Goal: Transaction & Acquisition: Purchase product/service

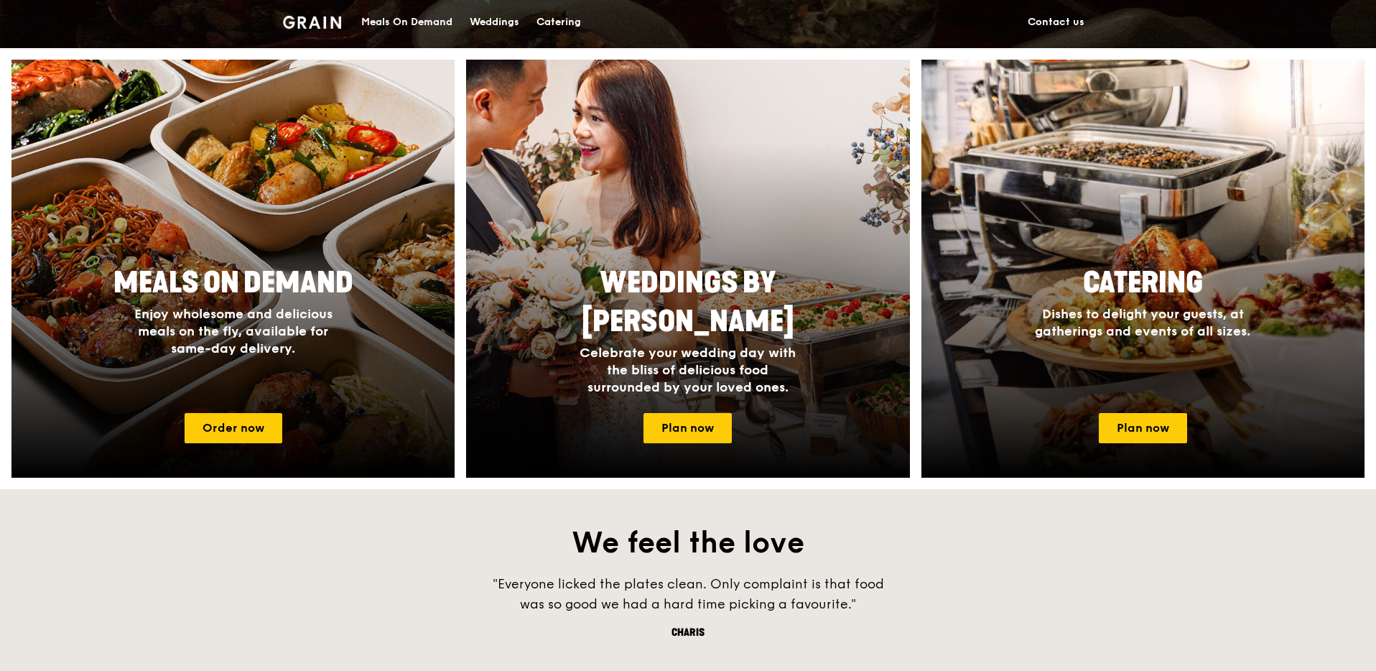
scroll to position [716, 0]
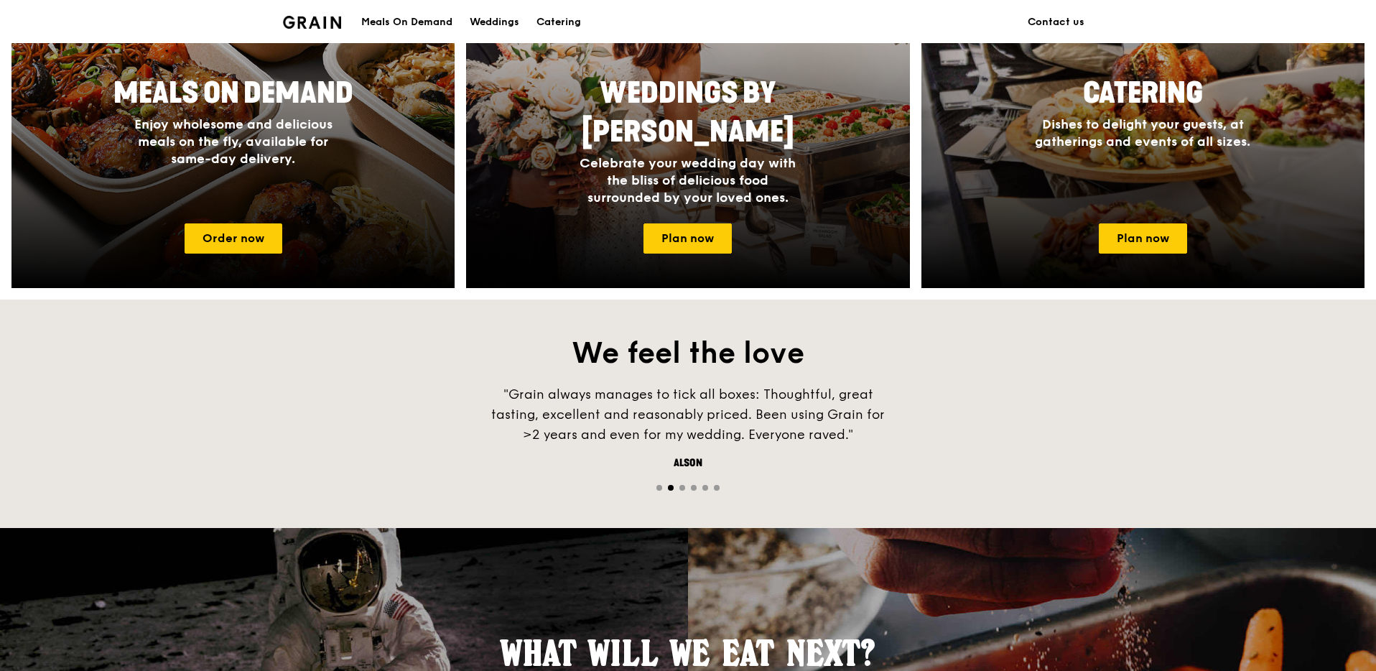
click at [338, 398] on div ""Grain always manages to tick all boxes: Thoughtful, great tasting, excellent a…" at bounding box center [688, 438] width 1376 height 109
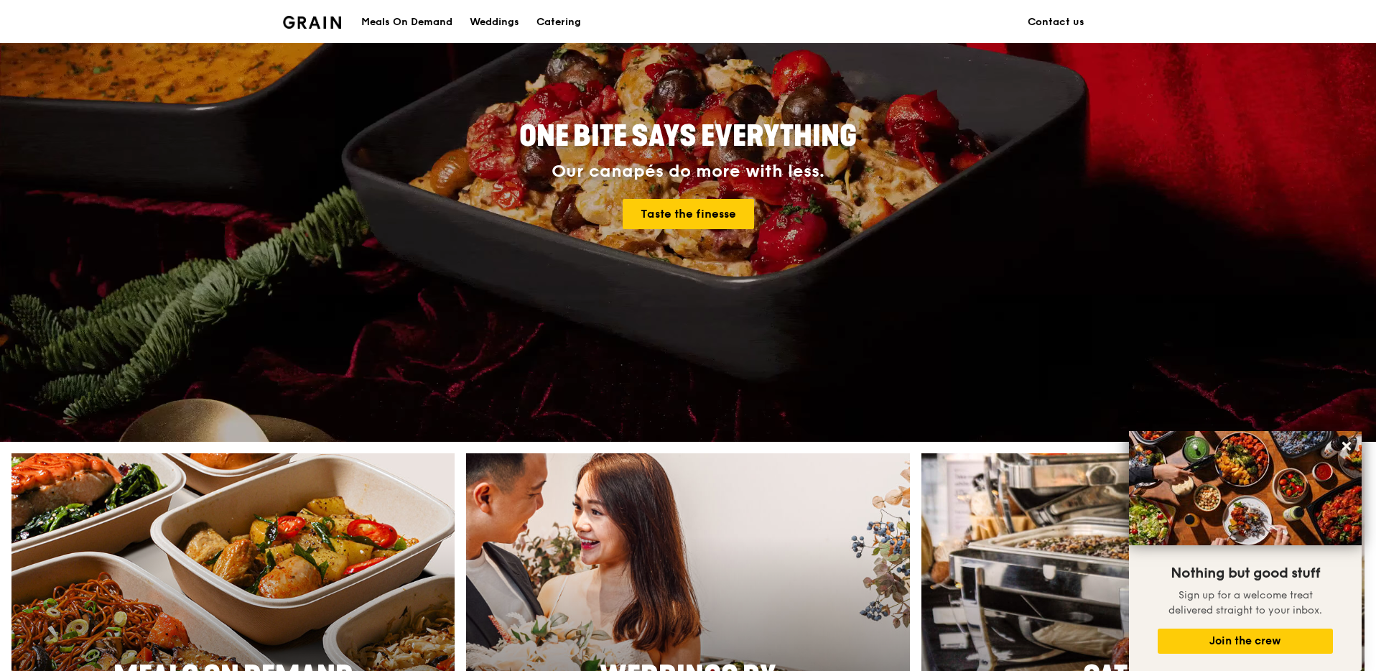
scroll to position [0, 0]
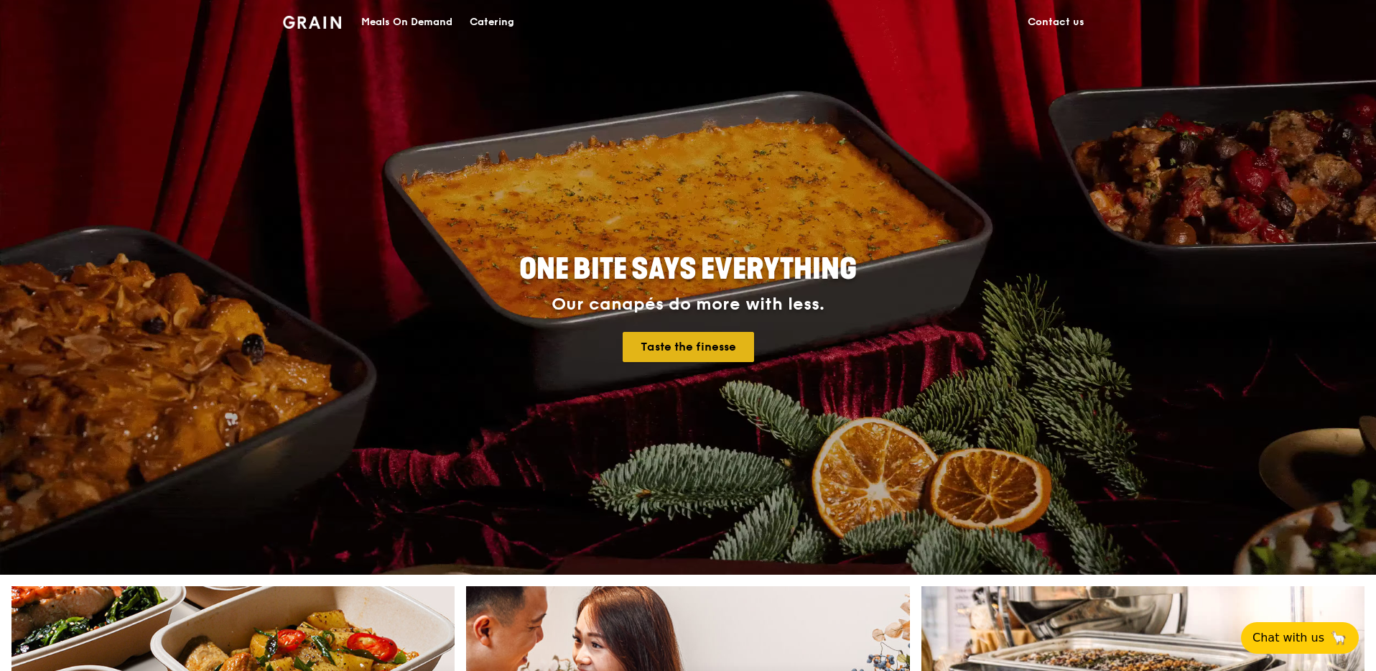
click at [668, 347] on link "Taste the finesse" at bounding box center [688, 347] width 131 height 30
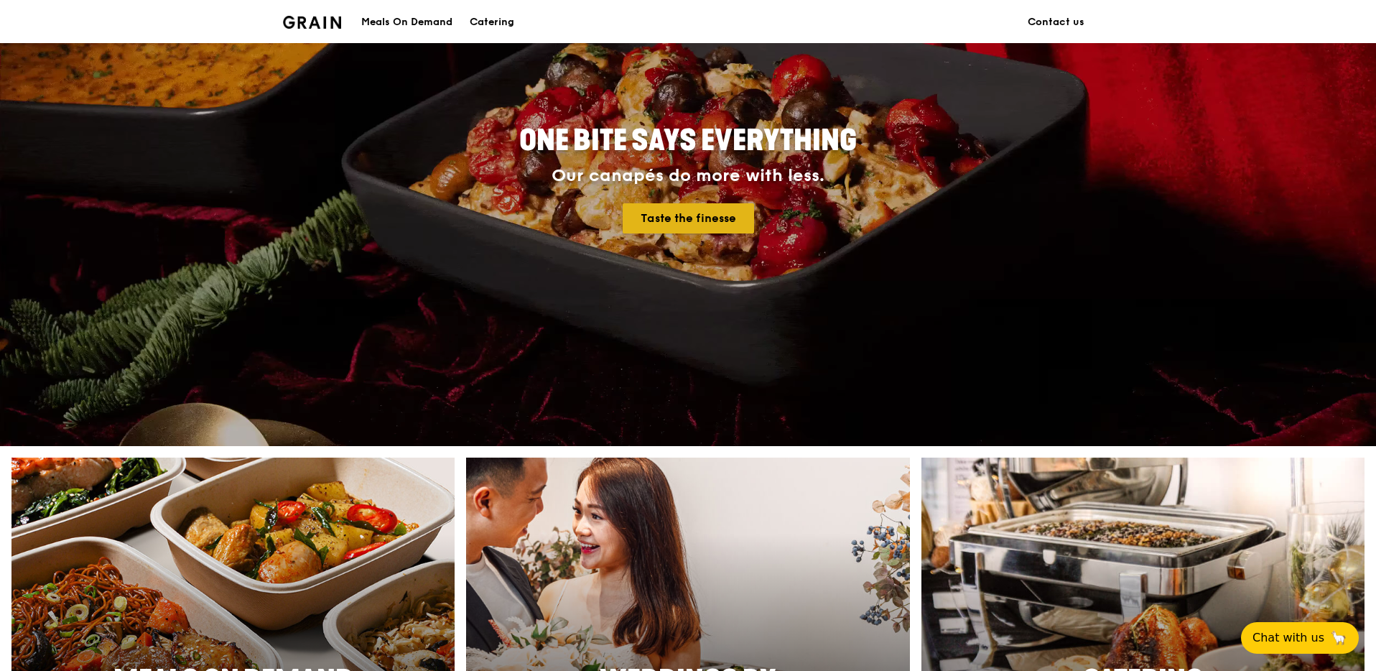
scroll to position [445, 0]
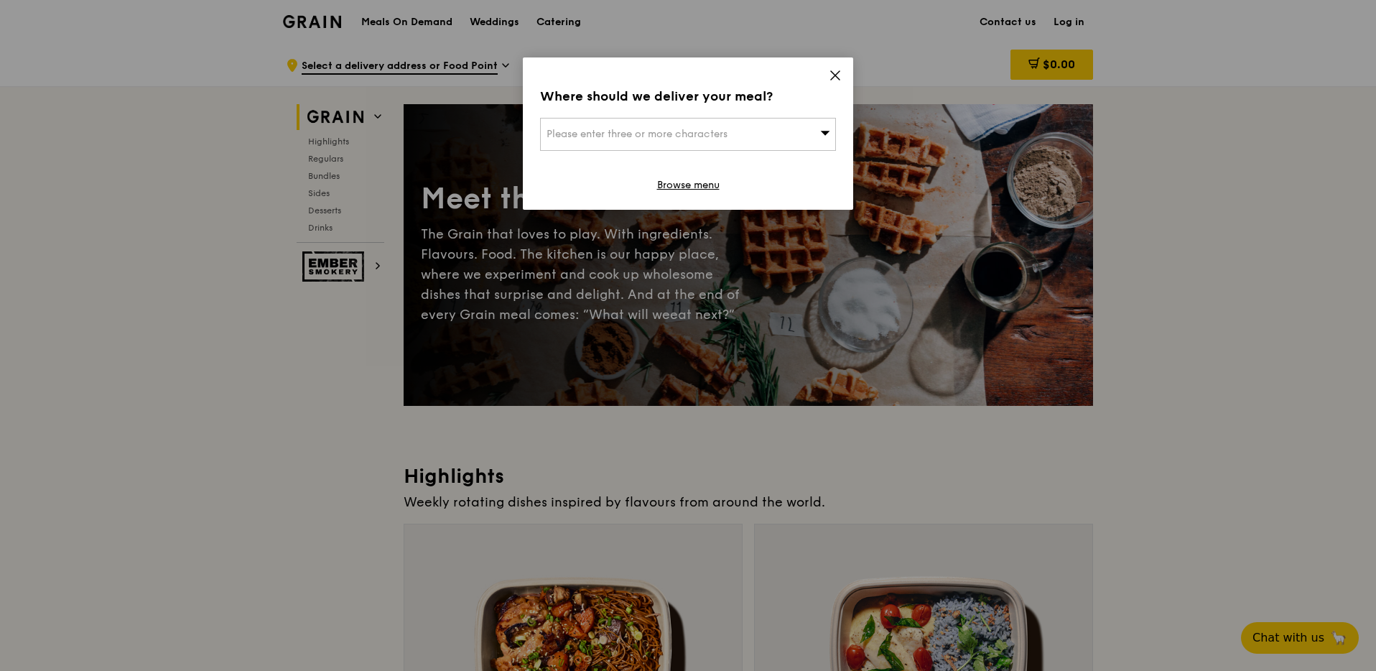
click at [835, 73] on icon at bounding box center [835, 75] width 13 height 13
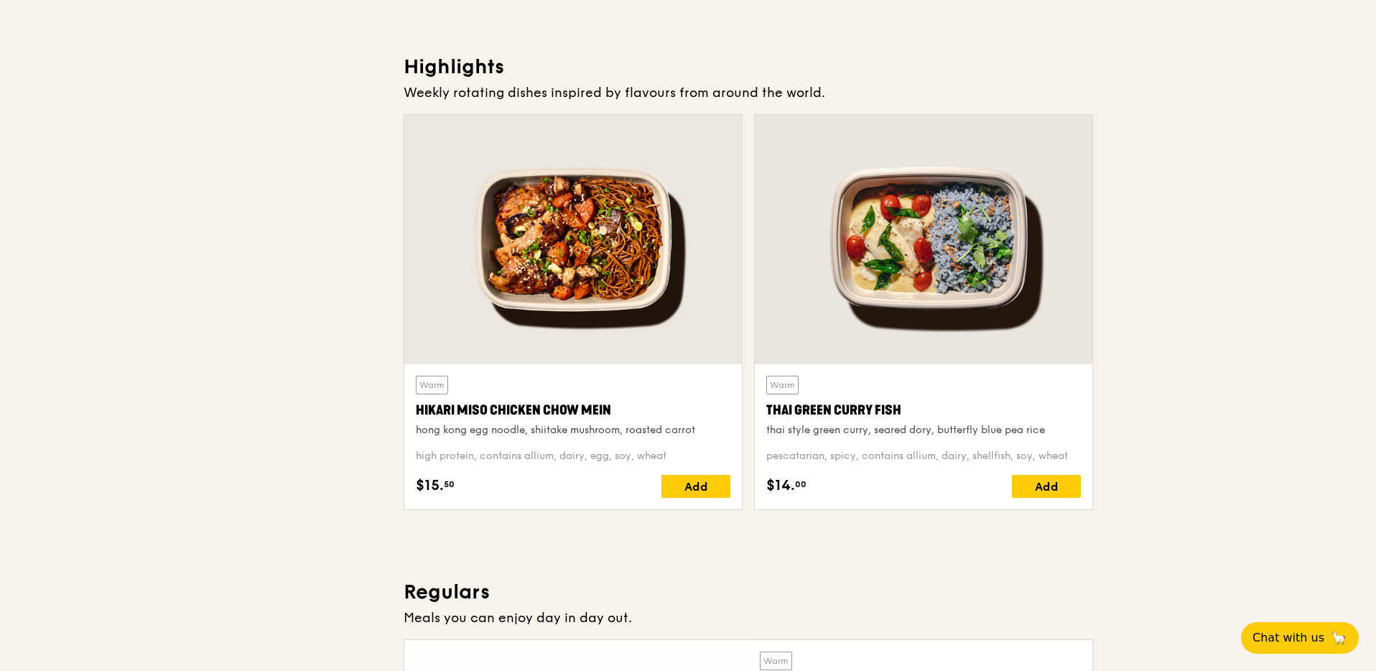
scroll to position [498, 0]
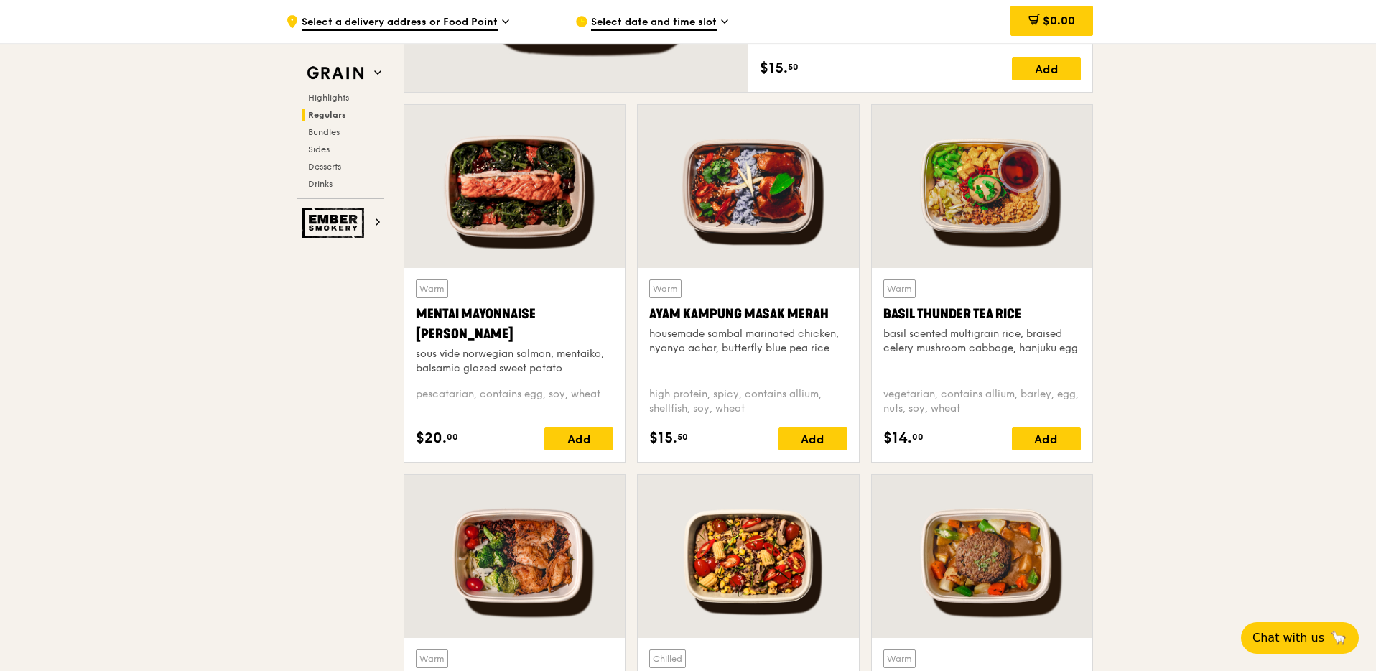
scroll to position [1436, 0]
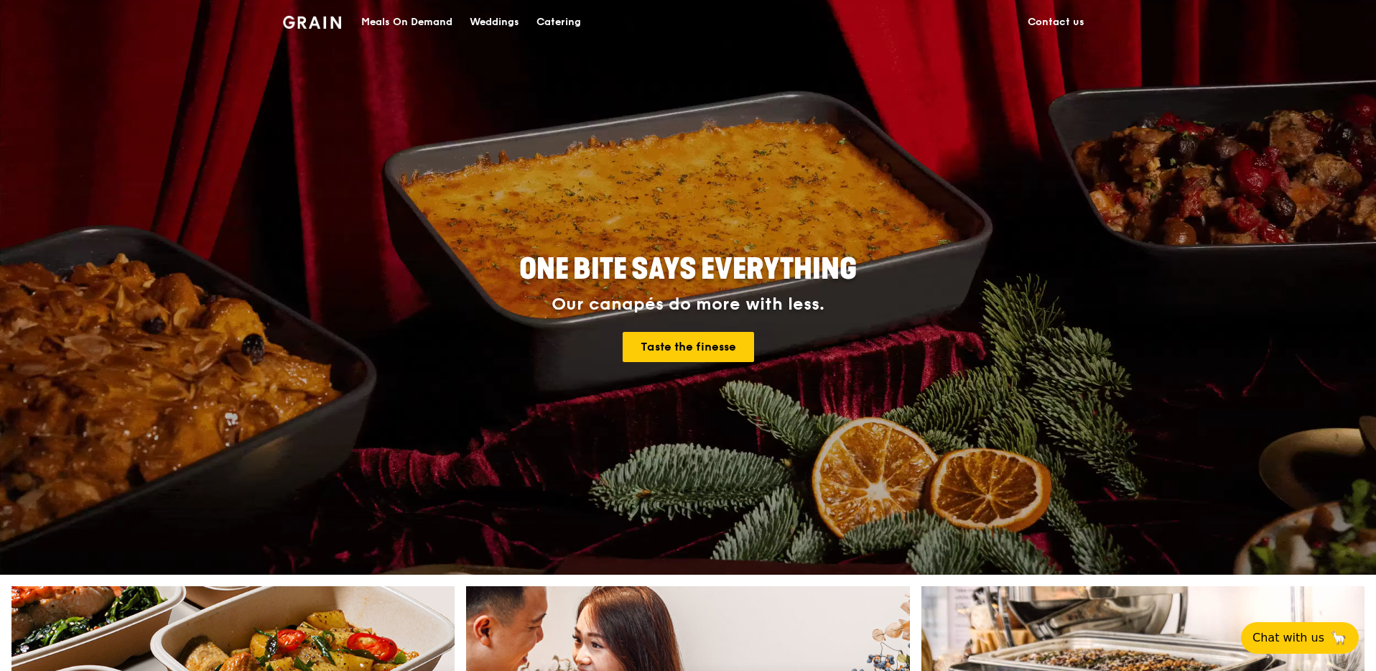
click at [422, 19] on div "Meals On Demand" at bounding box center [406, 22] width 91 height 43
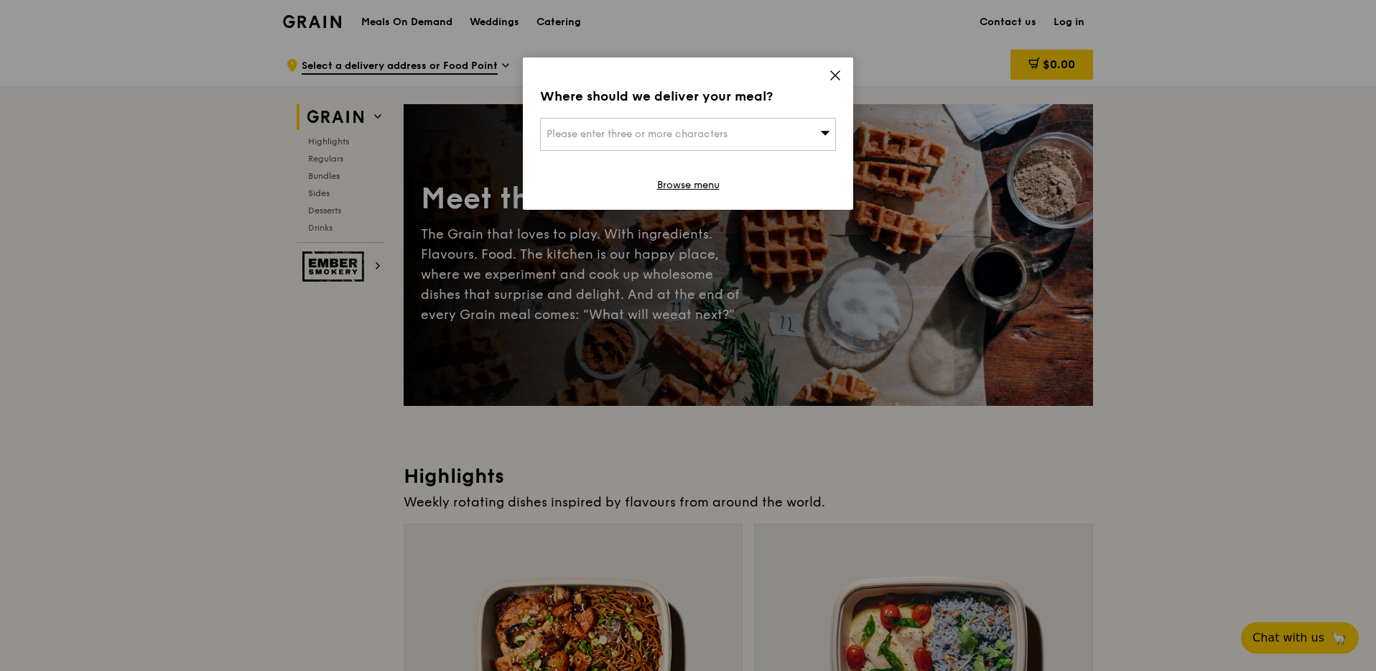
click at [816, 130] on div "Please enter three or more characters" at bounding box center [688, 134] width 296 height 33
click at [827, 74] on div "Where should we deliver your meal? Please enter three or more characters Please…" at bounding box center [688, 133] width 330 height 152
click at [829, 73] on icon at bounding box center [835, 75] width 13 height 13
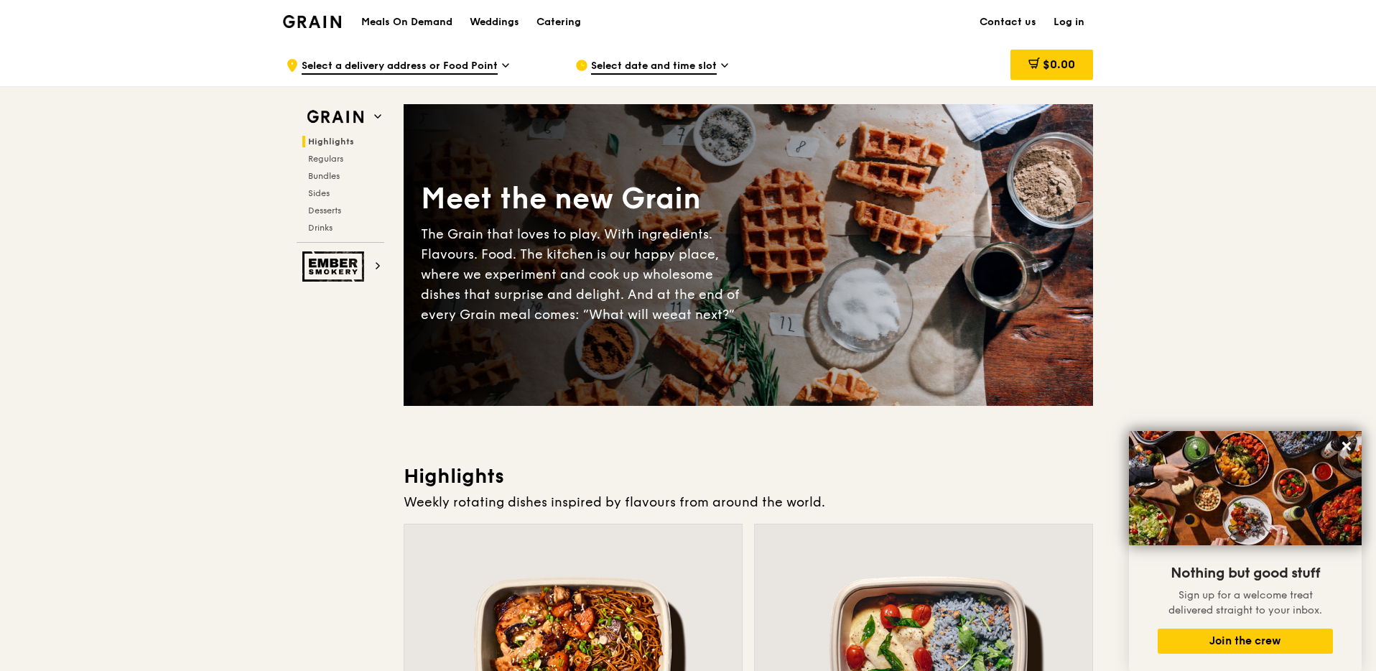
click at [310, 26] on img at bounding box center [312, 21] width 58 height 13
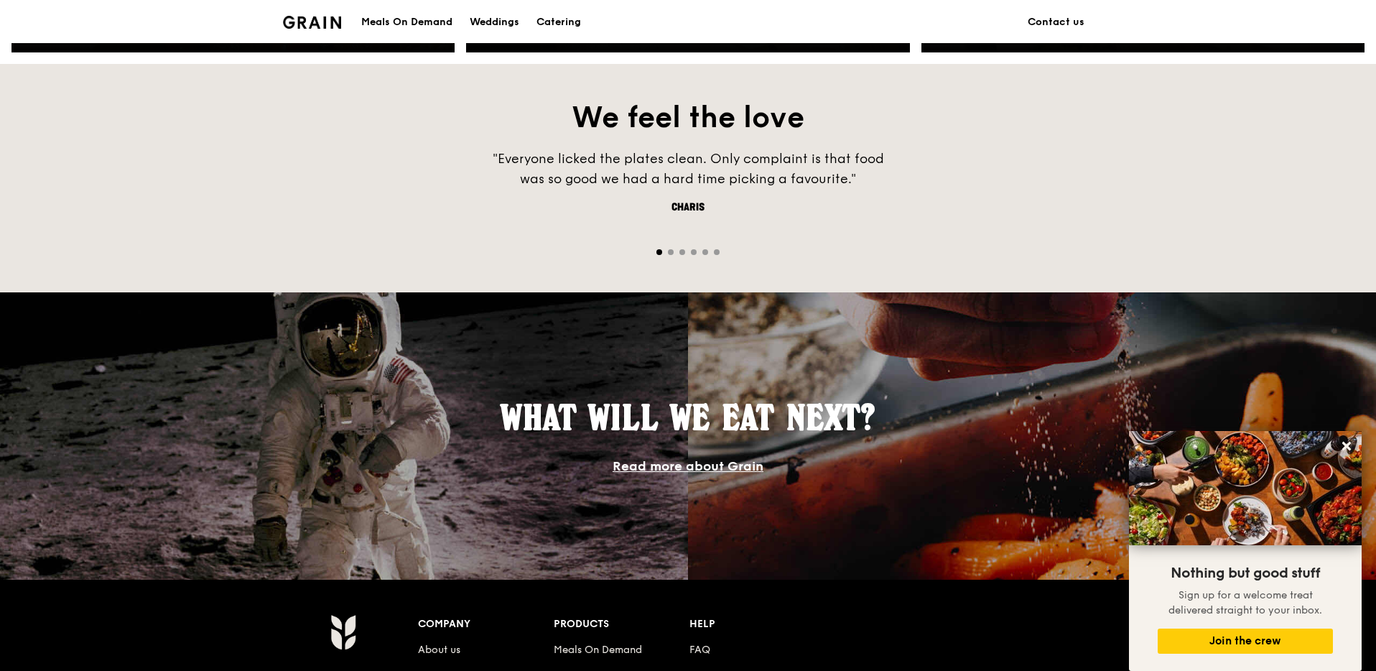
scroll to position [730, 0]
